Goal: Task Accomplishment & Management: Manage account settings

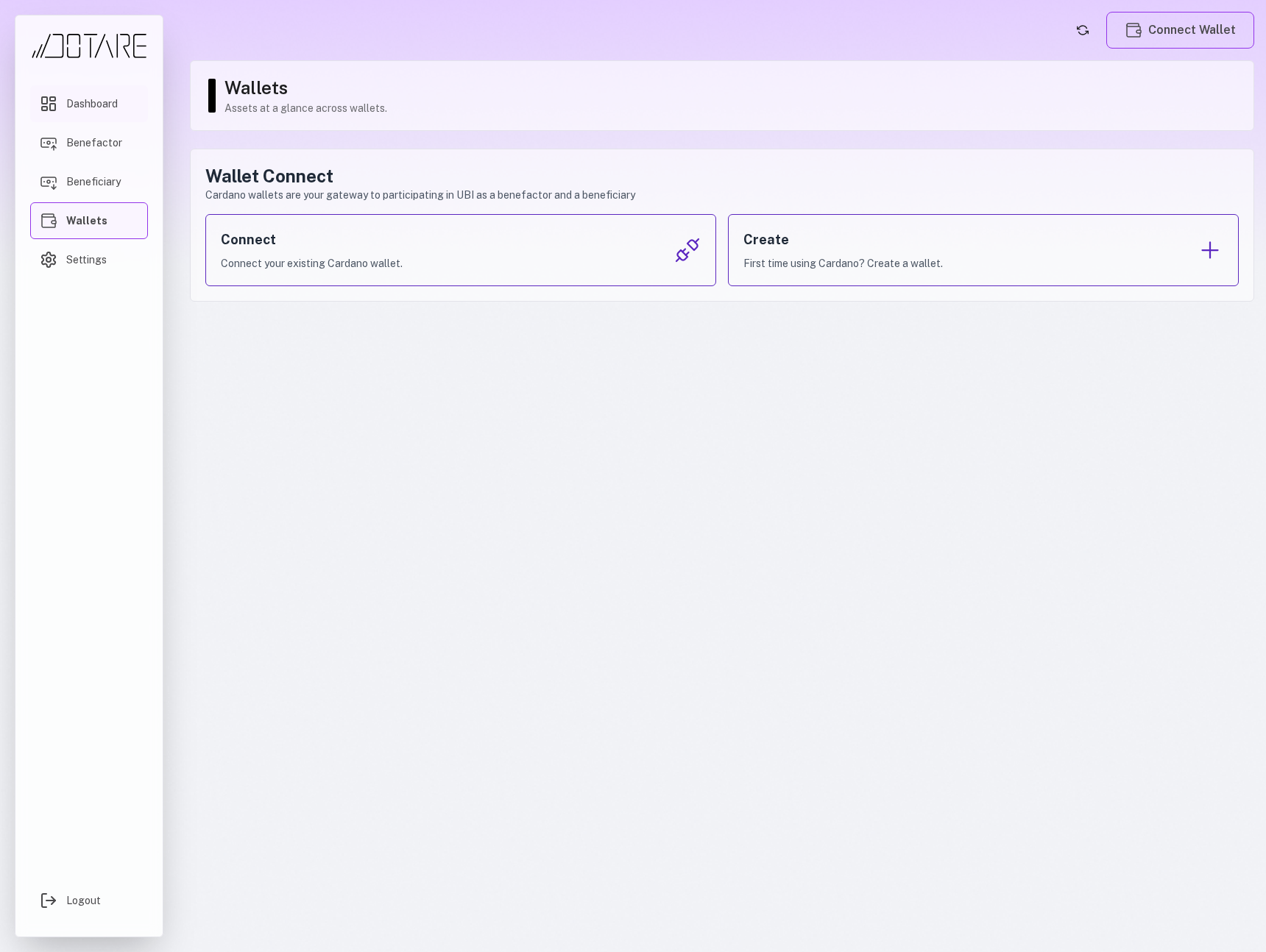
click at [103, 118] on link "Dashboard" at bounding box center [89, 104] width 118 height 37
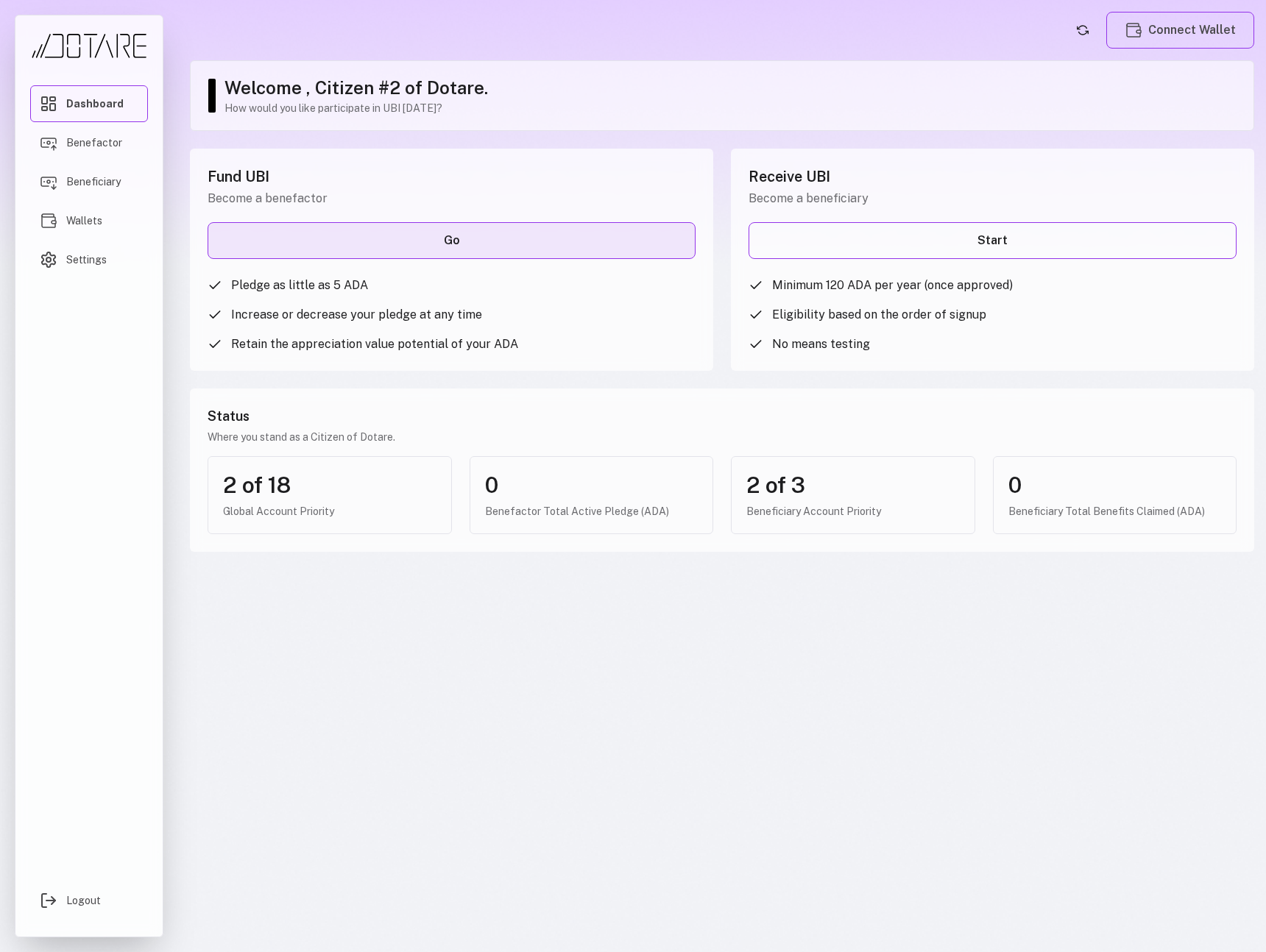
click at [477, 234] on link "Go" at bounding box center [451, 240] width 488 height 37
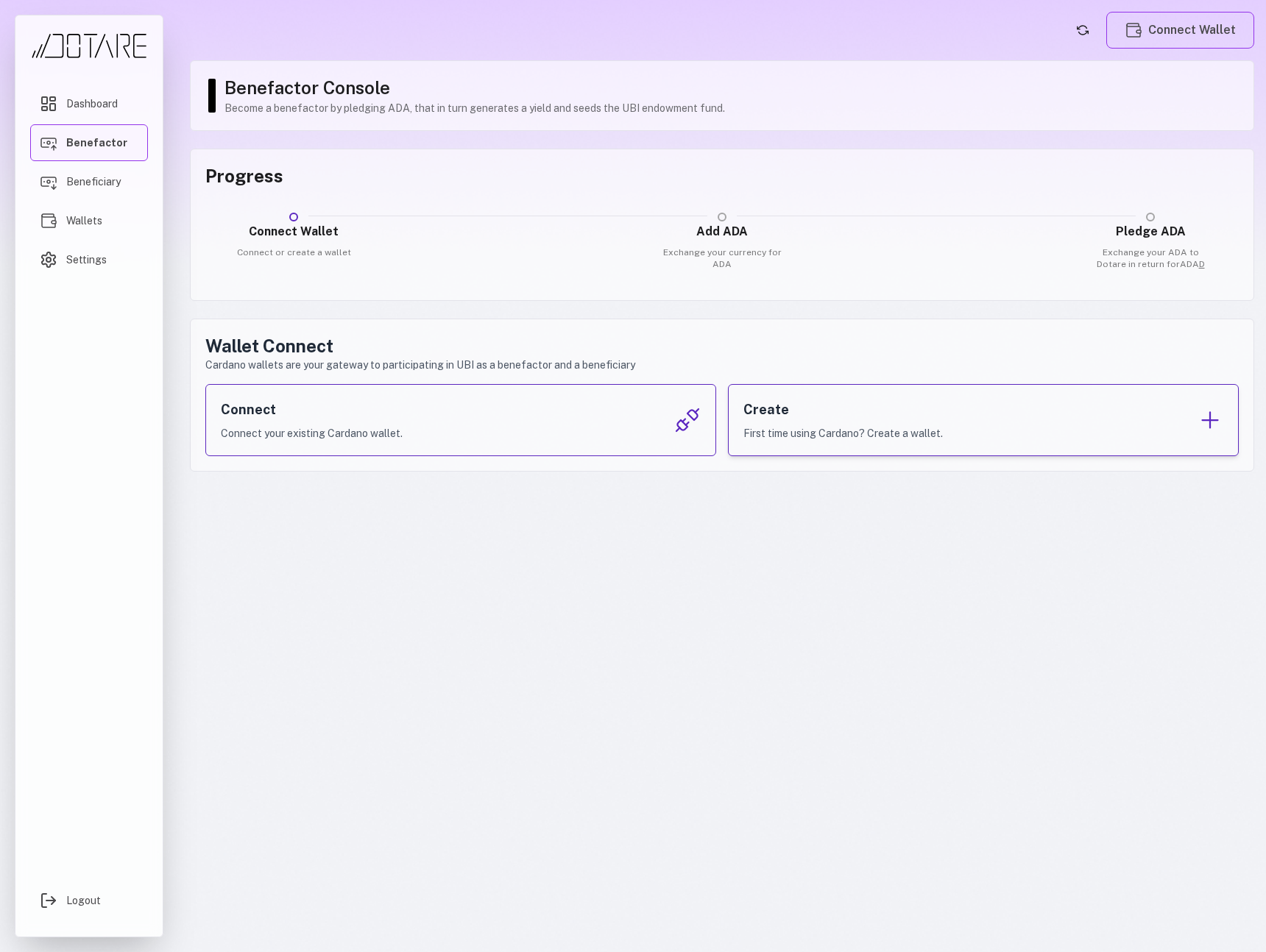
click at [773, 426] on p "First time using Cardano? Create a wallet." at bounding box center [842, 434] width 199 height 15
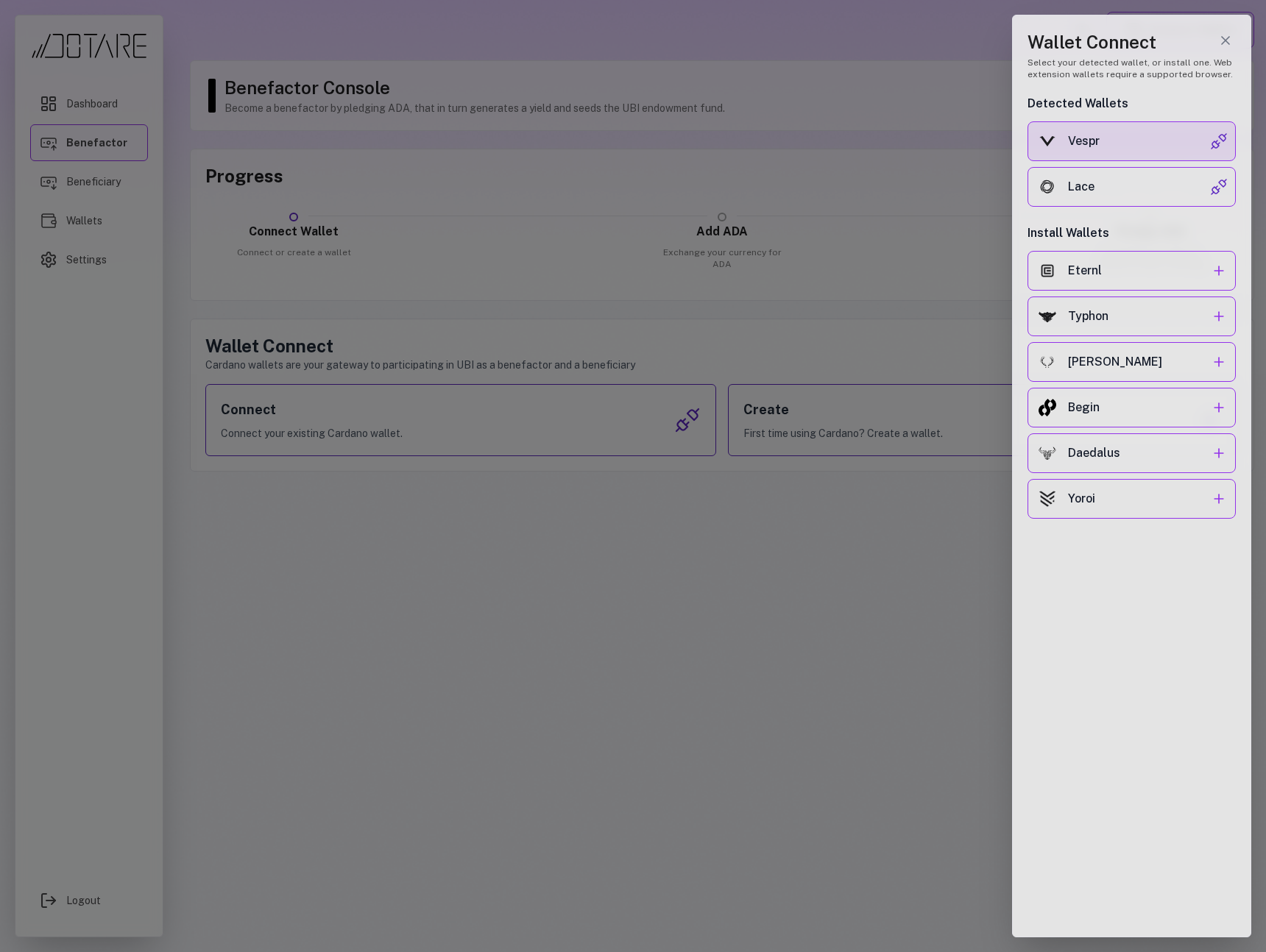
click at [1134, 149] on div "Vespr" at bounding box center [1138, 141] width 142 height 18
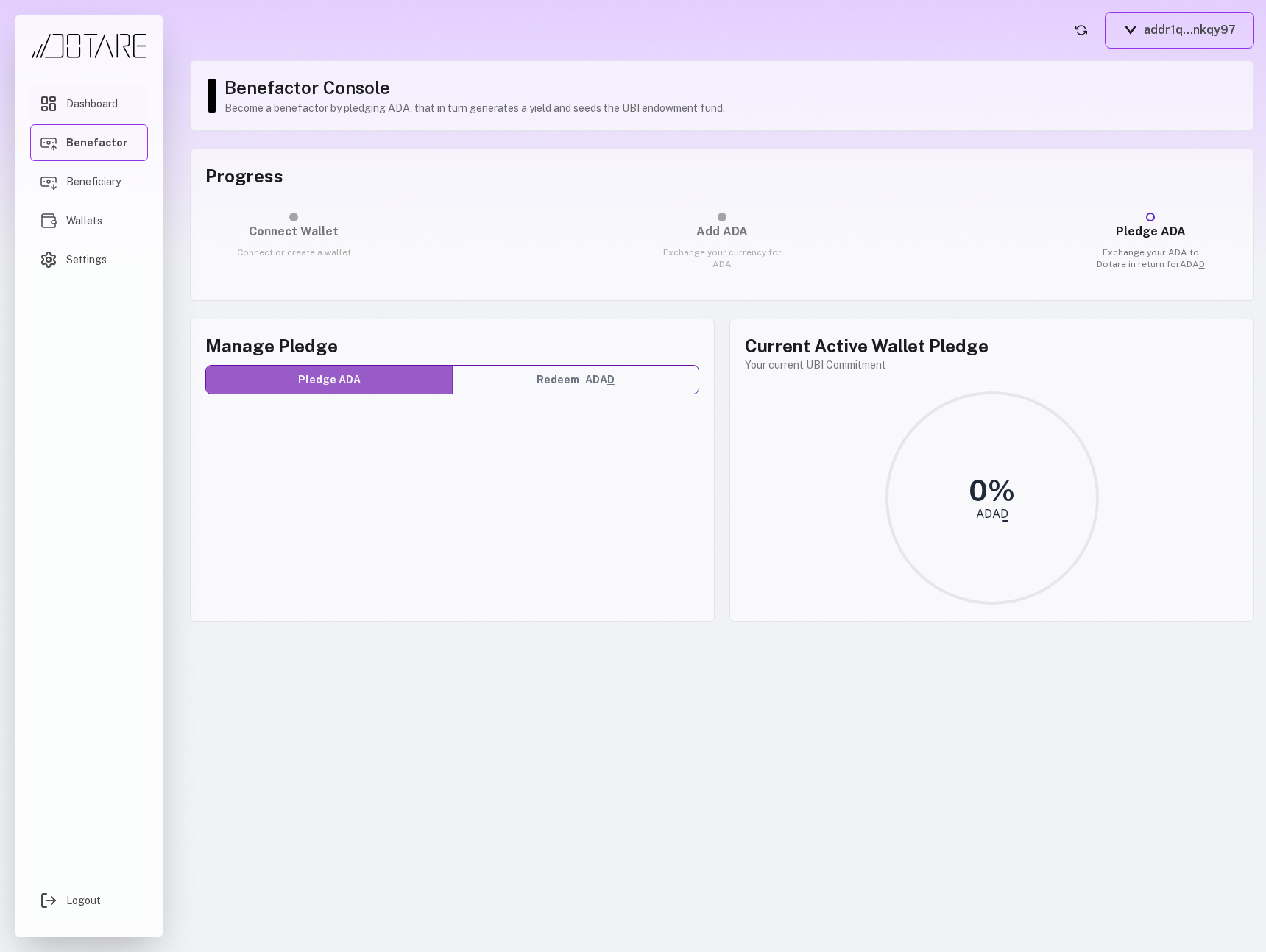
click at [107, 115] on link "Dashboard" at bounding box center [89, 104] width 118 height 37
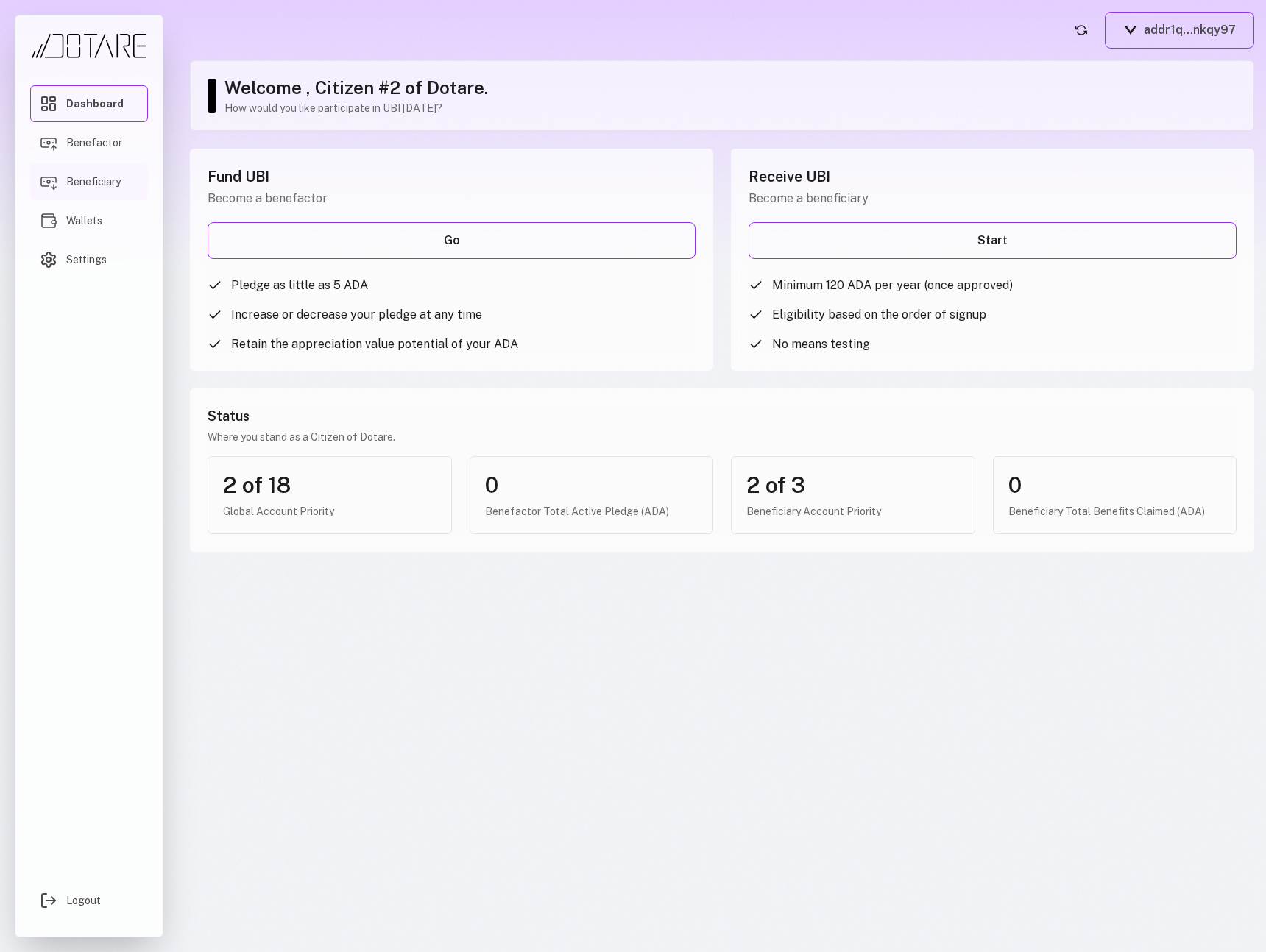
click at [106, 195] on link "Beneficiary" at bounding box center [89, 181] width 118 height 37
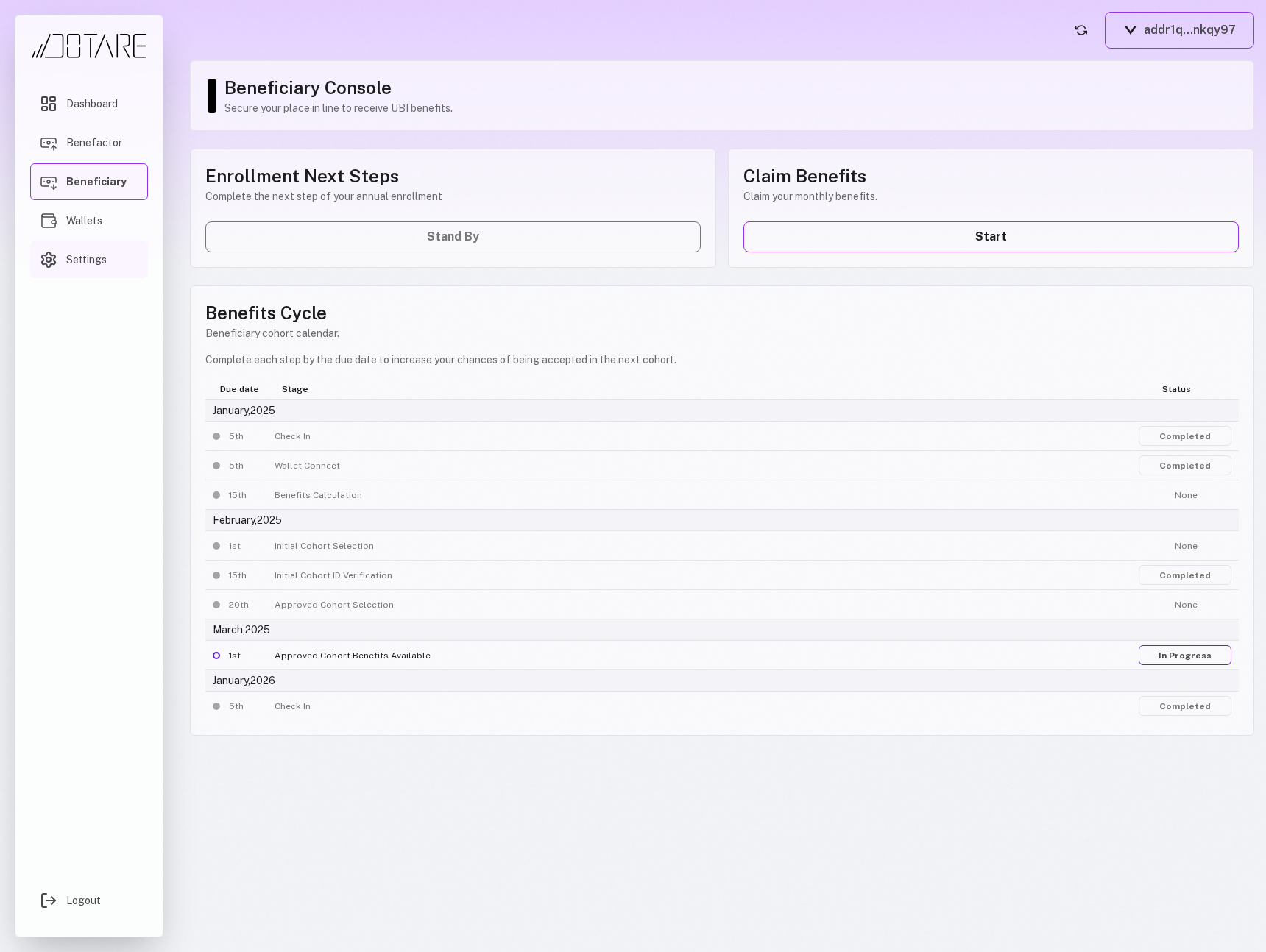
click at [103, 251] on link "Settings" at bounding box center [89, 260] width 118 height 37
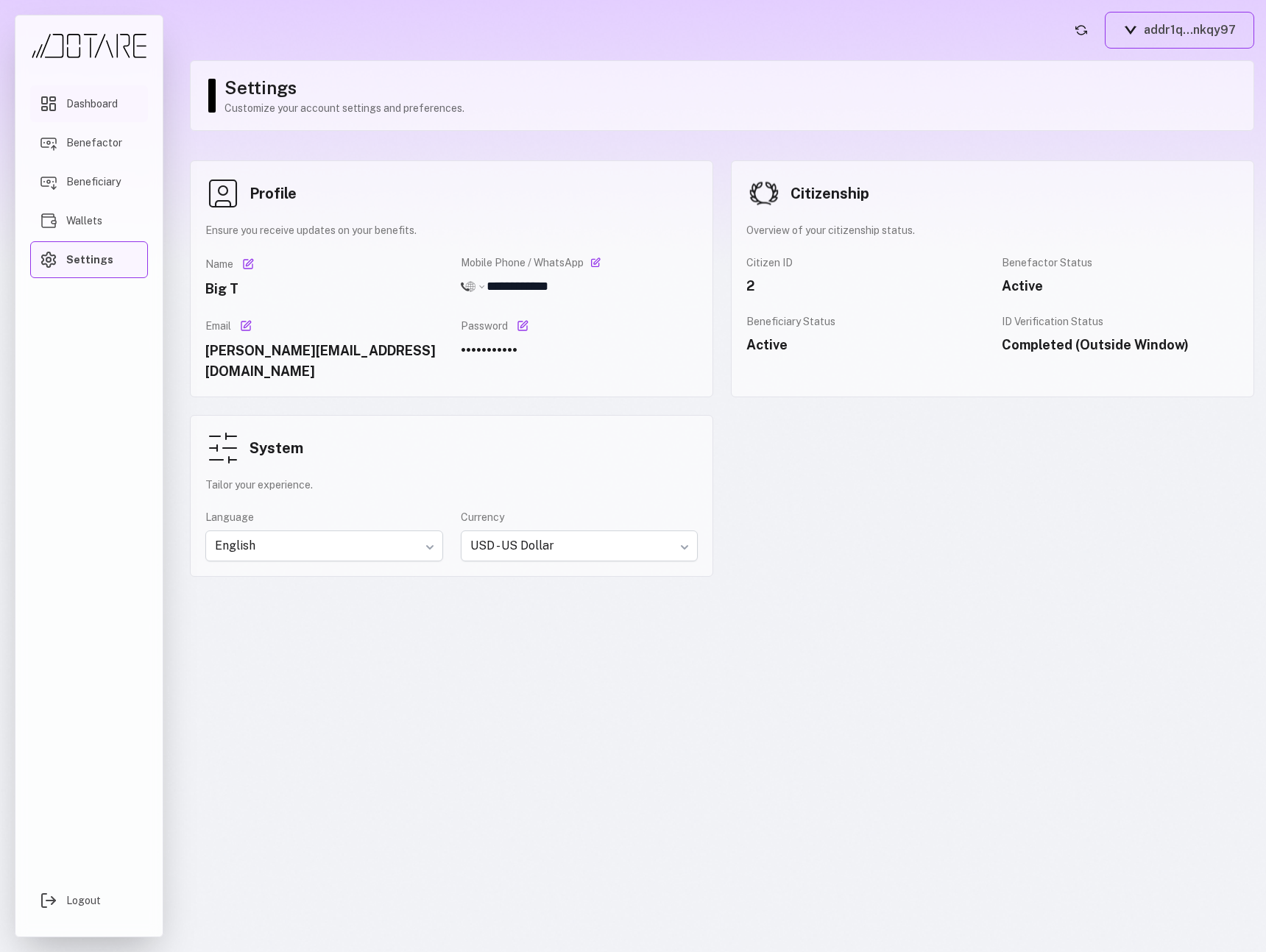
click at [121, 100] on link "Dashboard" at bounding box center [89, 104] width 118 height 37
